Goal: Transaction & Acquisition: Book appointment/travel/reservation

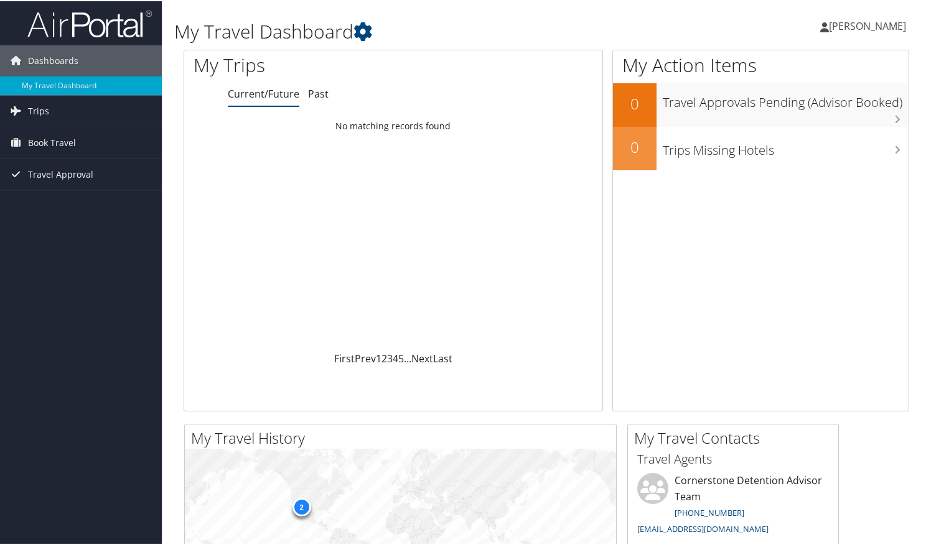
drag, startPoint x: 417, startPoint y: 282, endPoint x: 406, endPoint y: 281, distance: 11.3
click at [407, 282] on div "Loading... No matching records found" at bounding box center [393, 232] width 418 height 236
drag, startPoint x: 374, startPoint y: 282, endPoint x: 234, endPoint y: 236, distance: 147.7
click at [366, 281] on div "Loading... No matching records found" at bounding box center [393, 232] width 418 height 236
click at [60, 139] on span "Book Travel" at bounding box center [52, 141] width 48 height 31
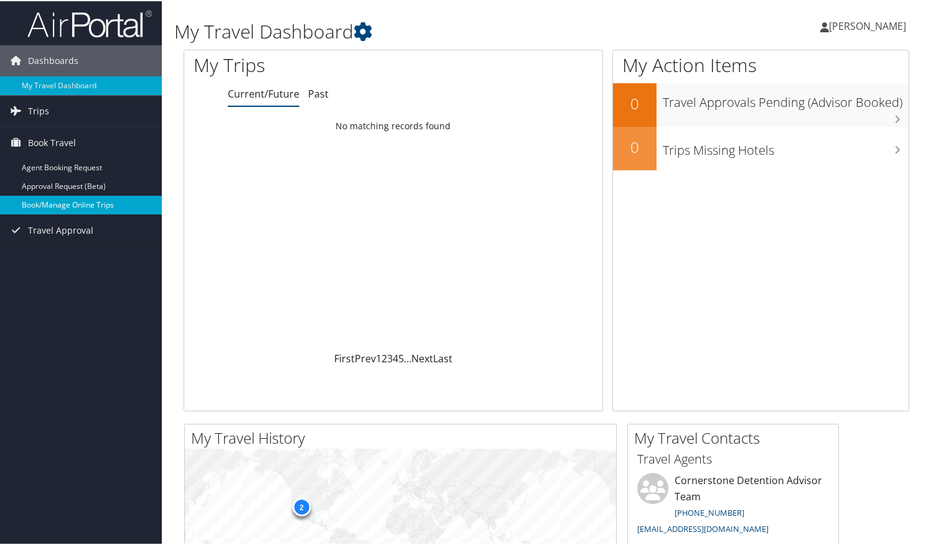
click at [108, 206] on link "Book/Manage Online Trips" at bounding box center [81, 204] width 162 height 19
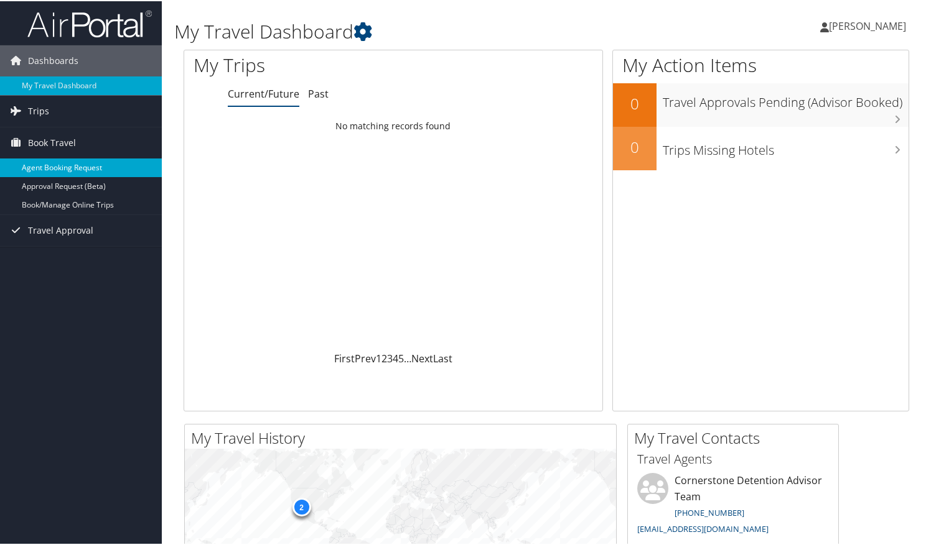
click at [81, 168] on link "Agent Booking Request" at bounding box center [81, 166] width 162 height 19
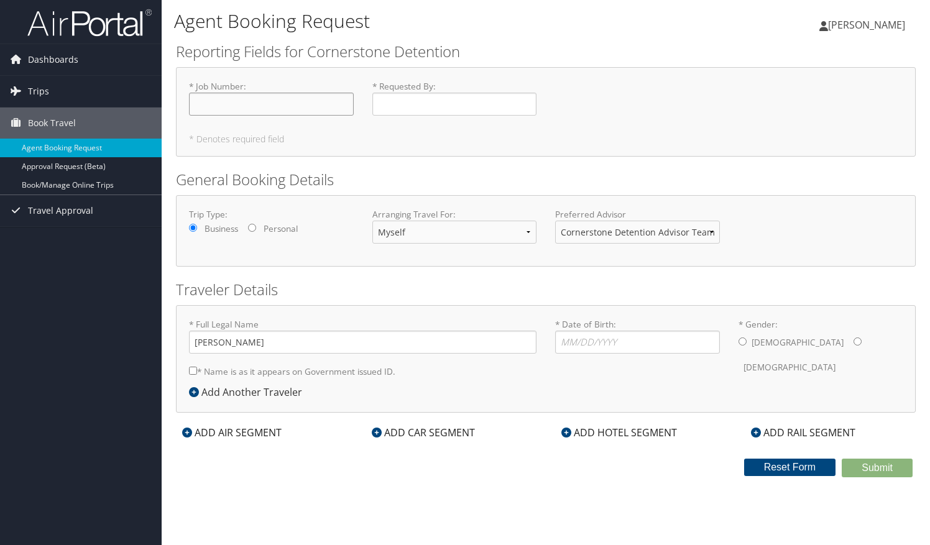
click at [321, 99] on input "* Job Number : Required" at bounding box center [271, 104] width 165 height 23
click at [68, 172] on link "Approval Request (Beta)" at bounding box center [81, 166] width 162 height 19
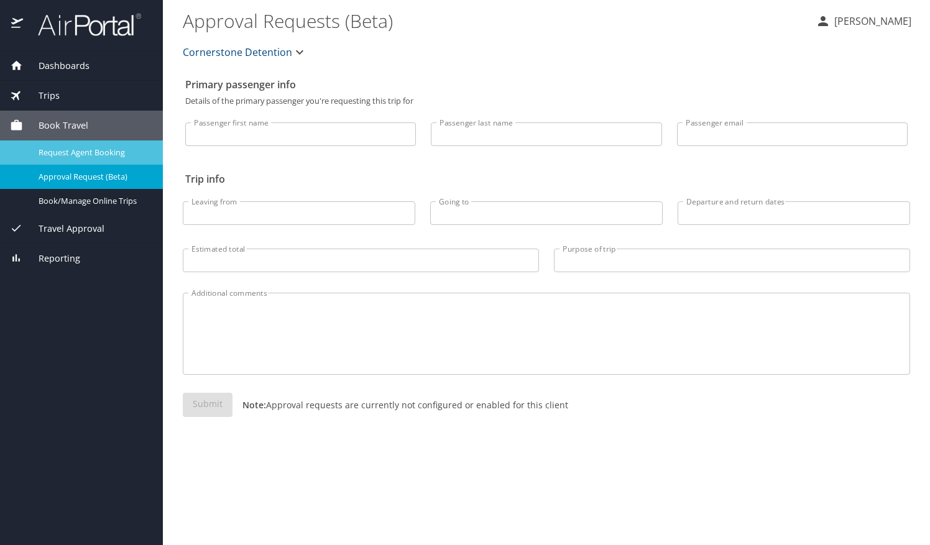
click at [81, 155] on span "Request Agent Booking" at bounding box center [93, 153] width 109 height 12
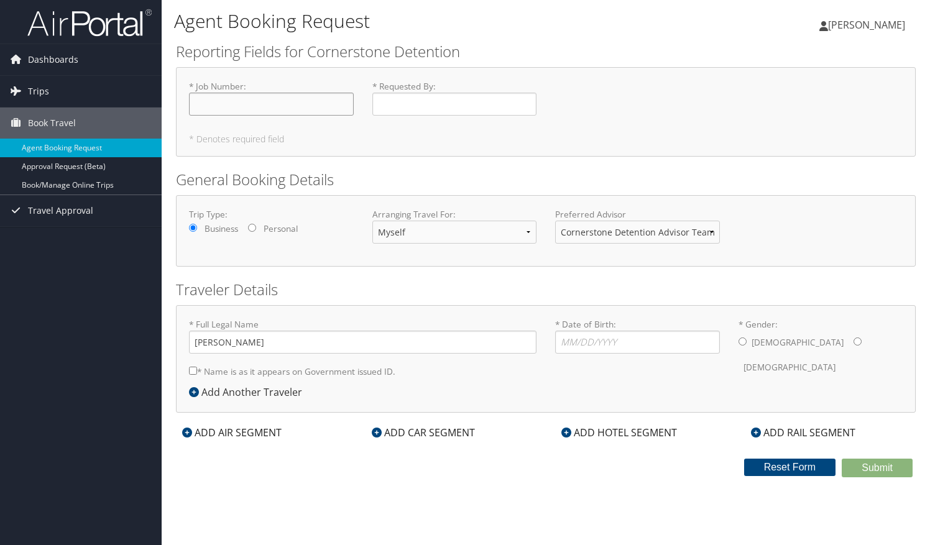
click at [250, 111] on input "* Job Number : Required" at bounding box center [271, 104] width 165 height 23
click at [29, 88] on span "Trips" at bounding box center [38, 91] width 21 height 31
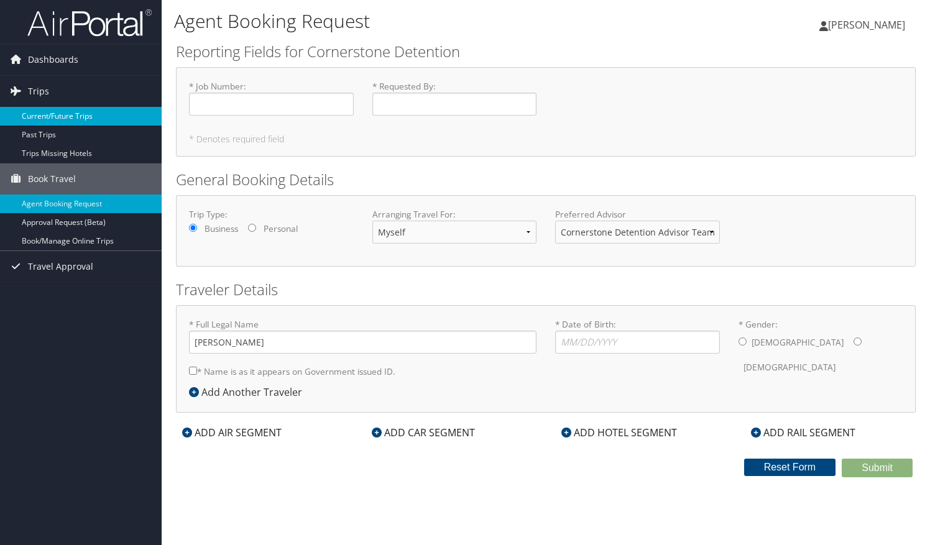
click at [91, 114] on link "Current/Future Trips" at bounding box center [81, 116] width 162 height 19
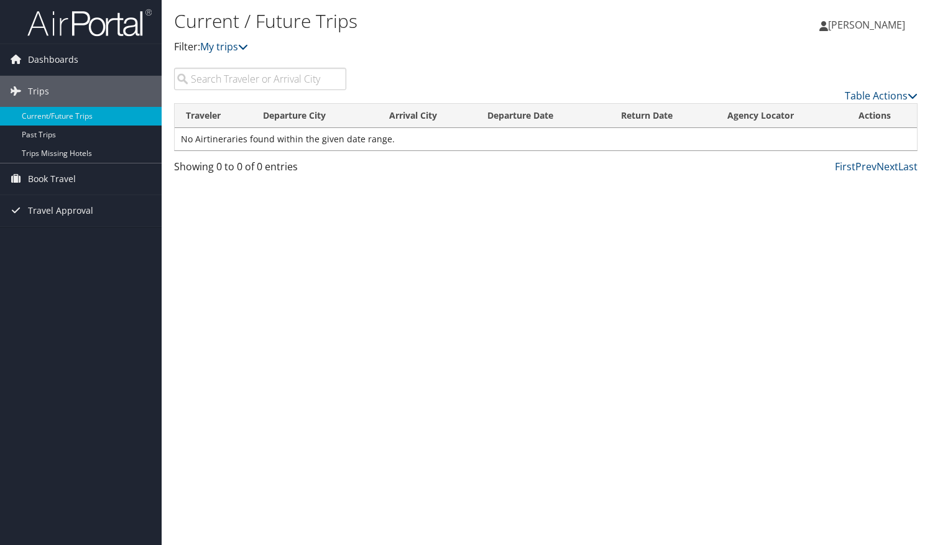
click at [304, 82] on input "search" at bounding box center [260, 79] width 172 height 22
type input "flagstaff"
click at [44, 60] on span "Dashboards" at bounding box center [53, 59] width 50 height 31
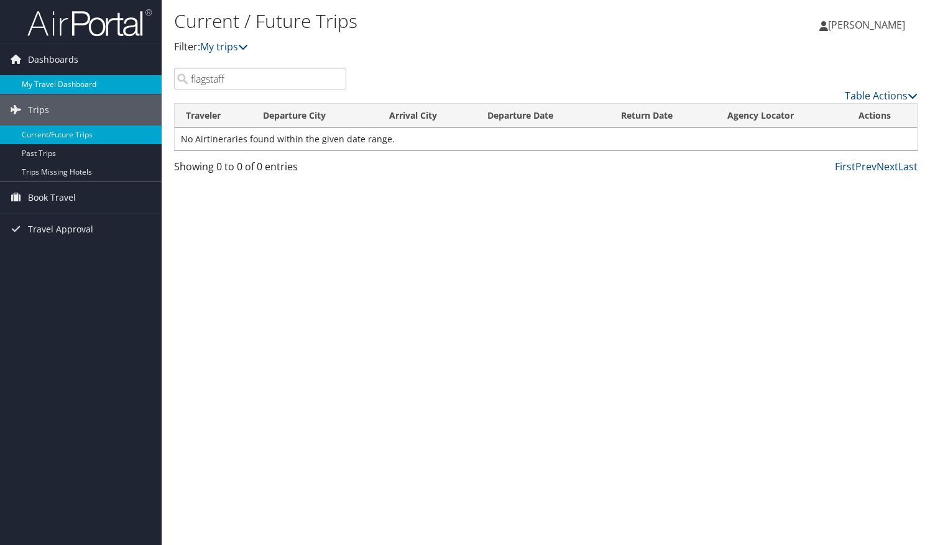
click at [57, 86] on link "My Travel Dashboard" at bounding box center [81, 84] width 162 height 19
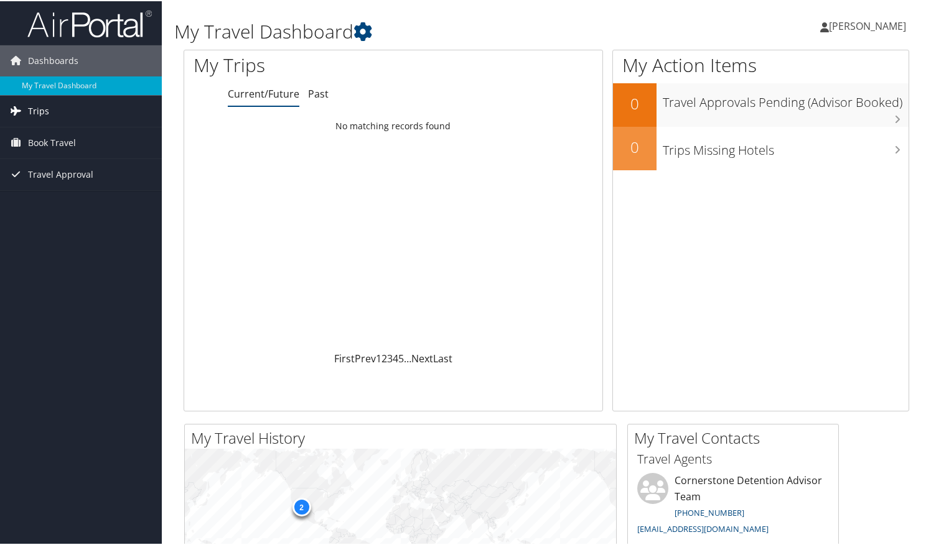
click at [57, 104] on link "Trips" at bounding box center [81, 110] width 162 height 31
click at [62, 200] on span "Book Travel" at bounding box center [52, 197] width 48 height 31
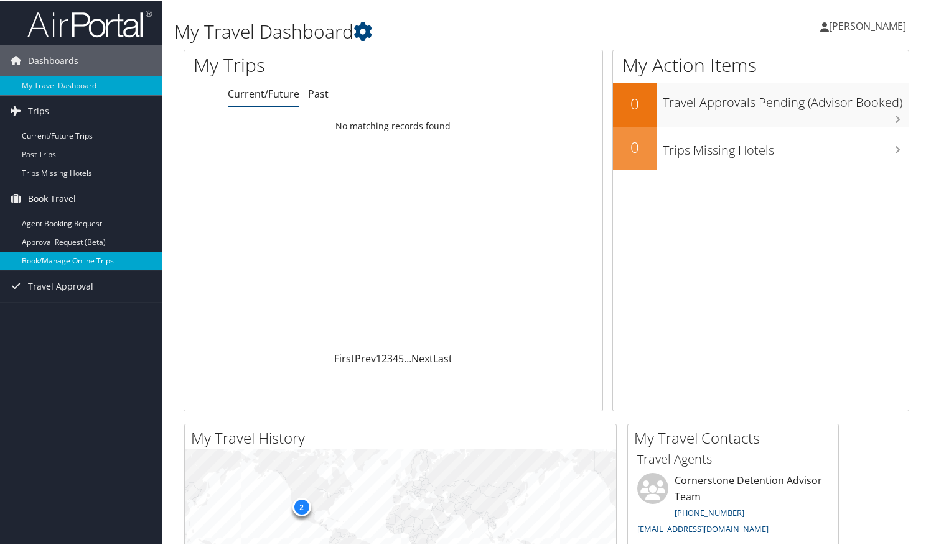
click at [83, 257] on link "Book/Manage Online Trips" at bounding box center [81, 260] width 162 height 19
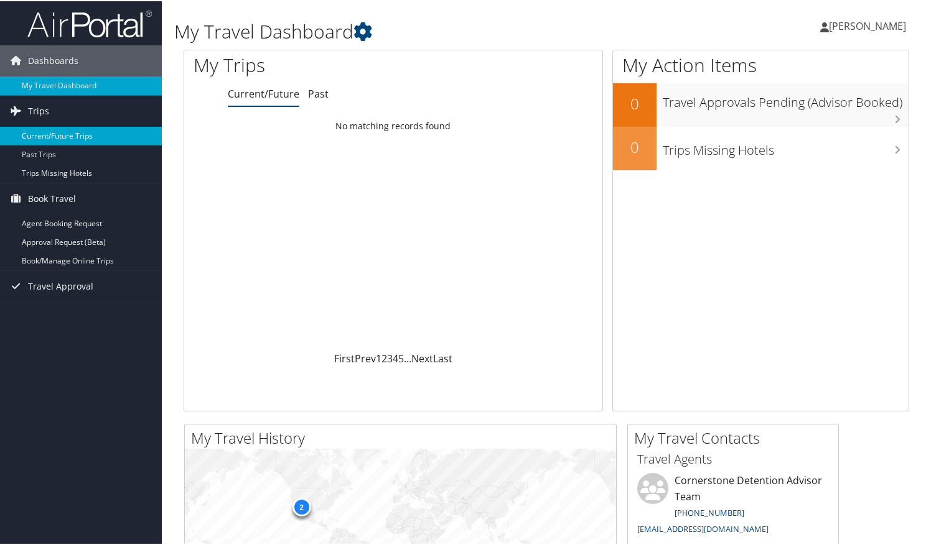
click at [62, 136] on link "Current/Future Trips" at bounding box center [81, 135] width 162 height 19
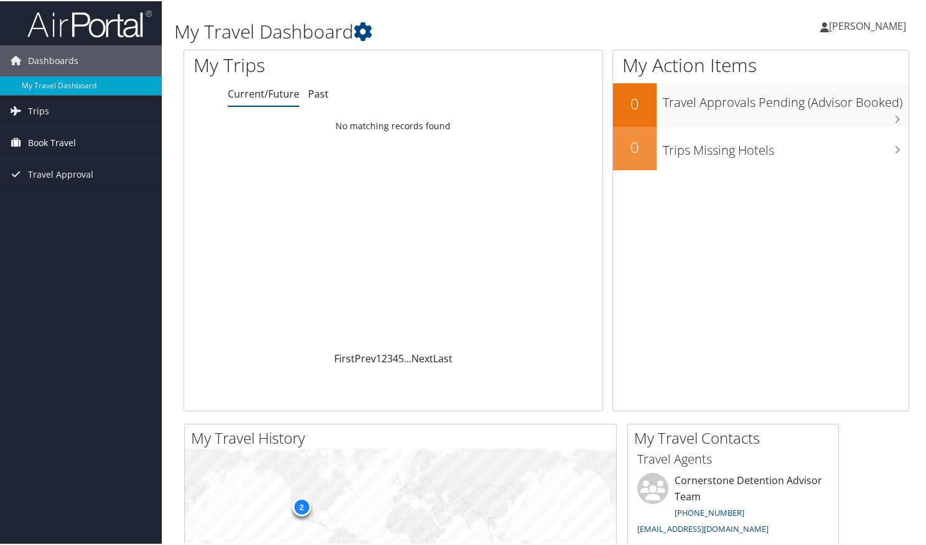
click at [65, 137] on span "Book Travel" at bounding box center [52, 141] width 48 height 31
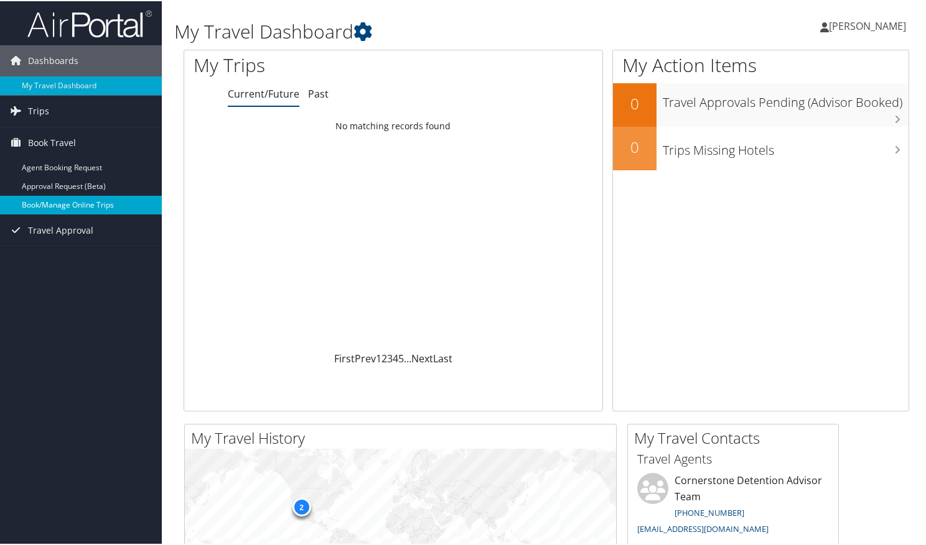
click at [67, 202] on link "Book/Manage Online Trips" at bounding box center [81, 204] width 162 height 19
